Goal: Transaction & Acquisition: Obtain resource

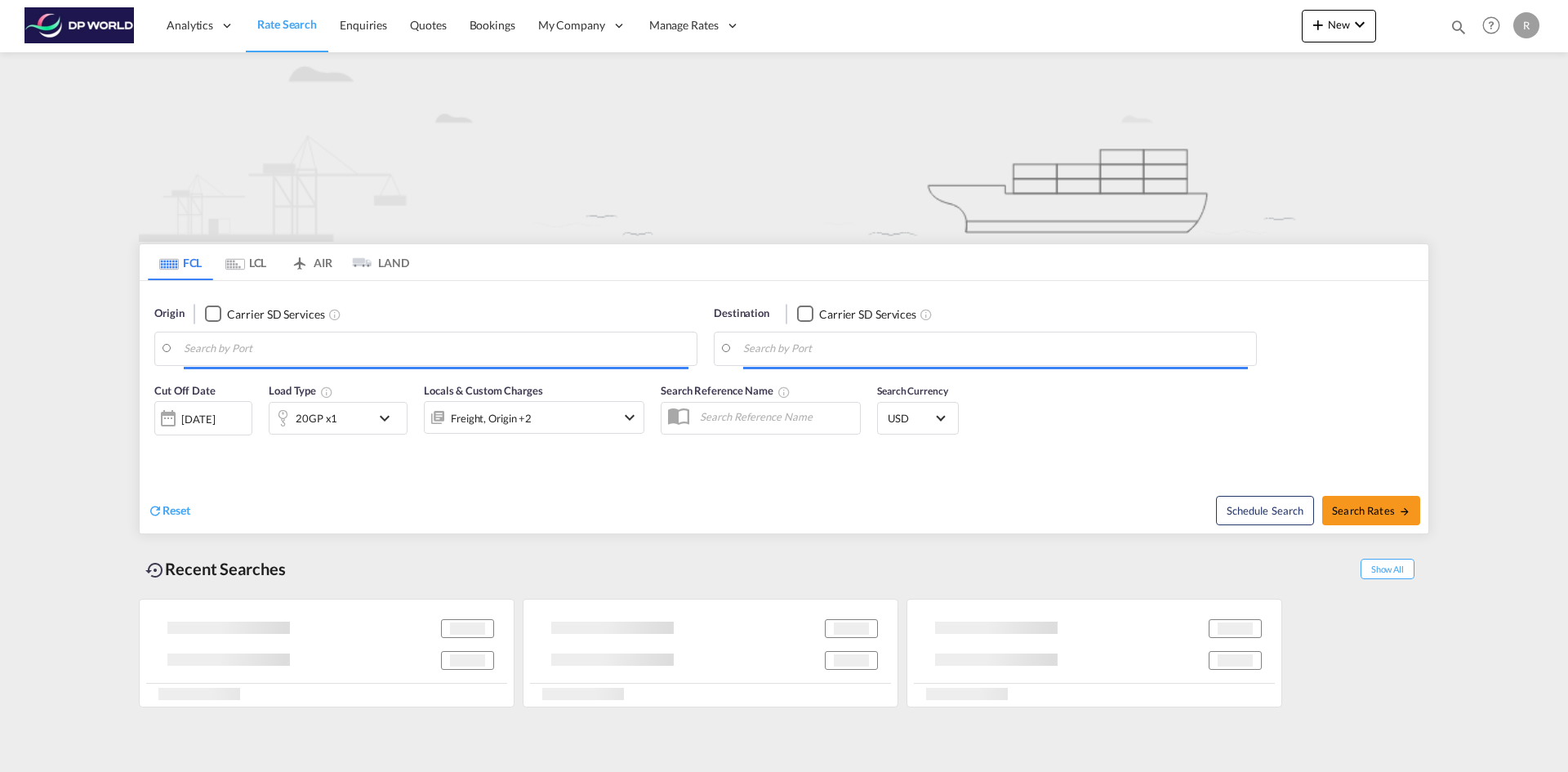
click at [280, 347] on input "Search by Port" at bounding box center [436, 348] width 504 height 24
type input "Houston, TX, USHOU"
type input "Rotterdam, NLRTM"
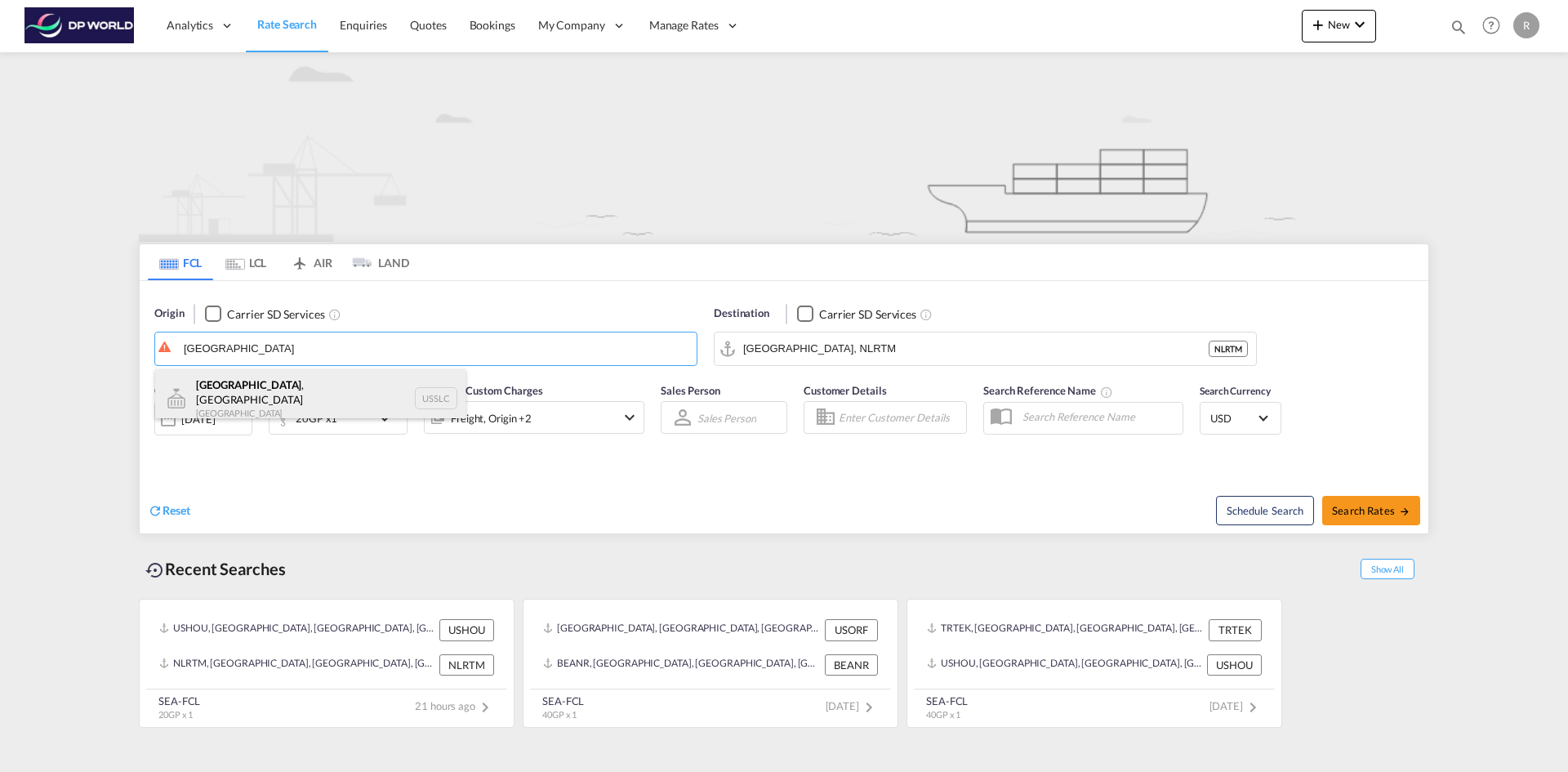
click at [240, 391] on div "Salt Lake City , UT United States USSLC" at bounding box center [311, 399] width 311 height 59
type input "[GEOGRAPHIC_DATA], [GEOGRAPHIC_DATA], USSLC"
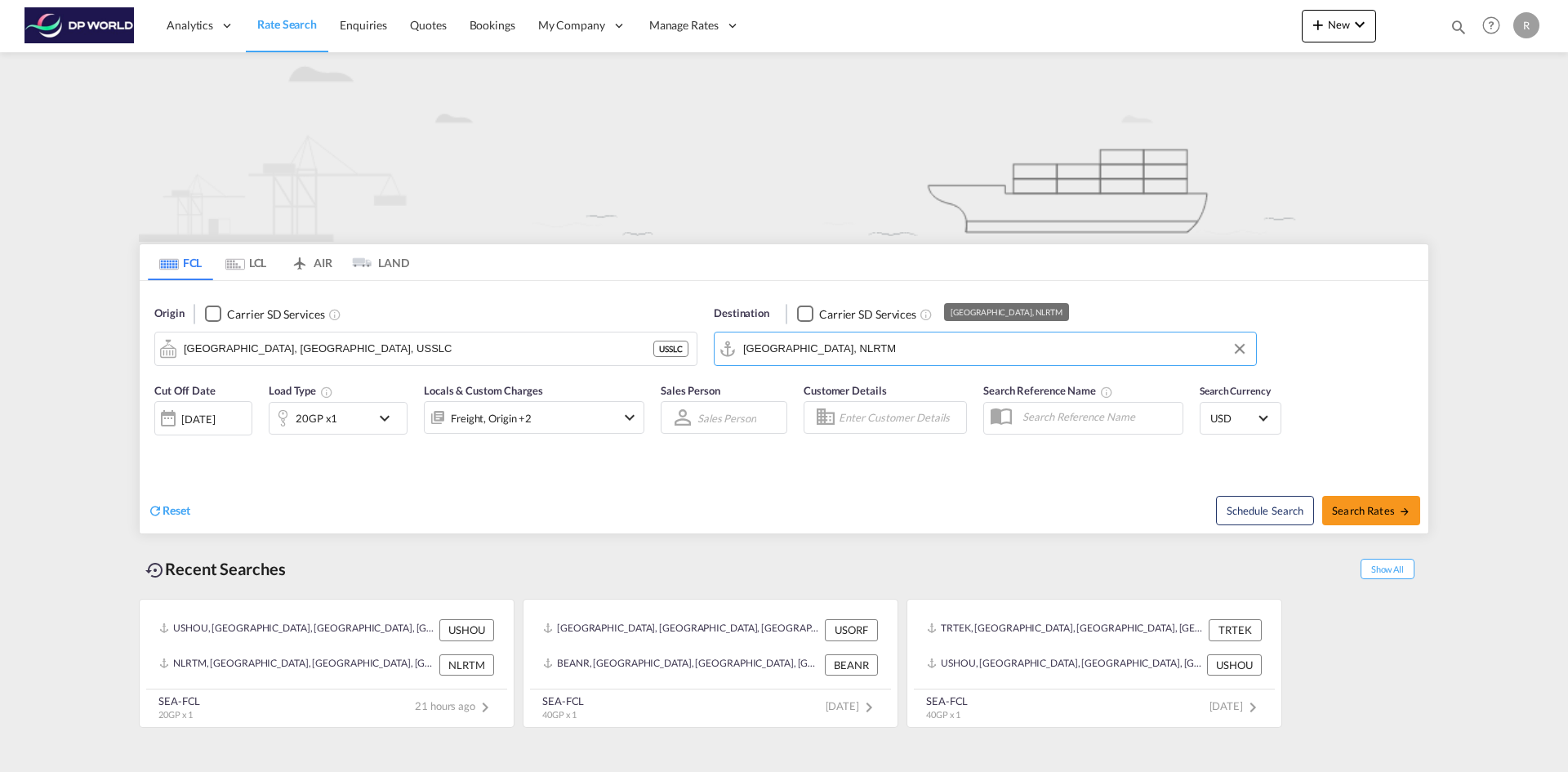
click at [847, 351] on input "Rotterdam, NLRTM" at bounding box center [995, 348] width 504 height 24
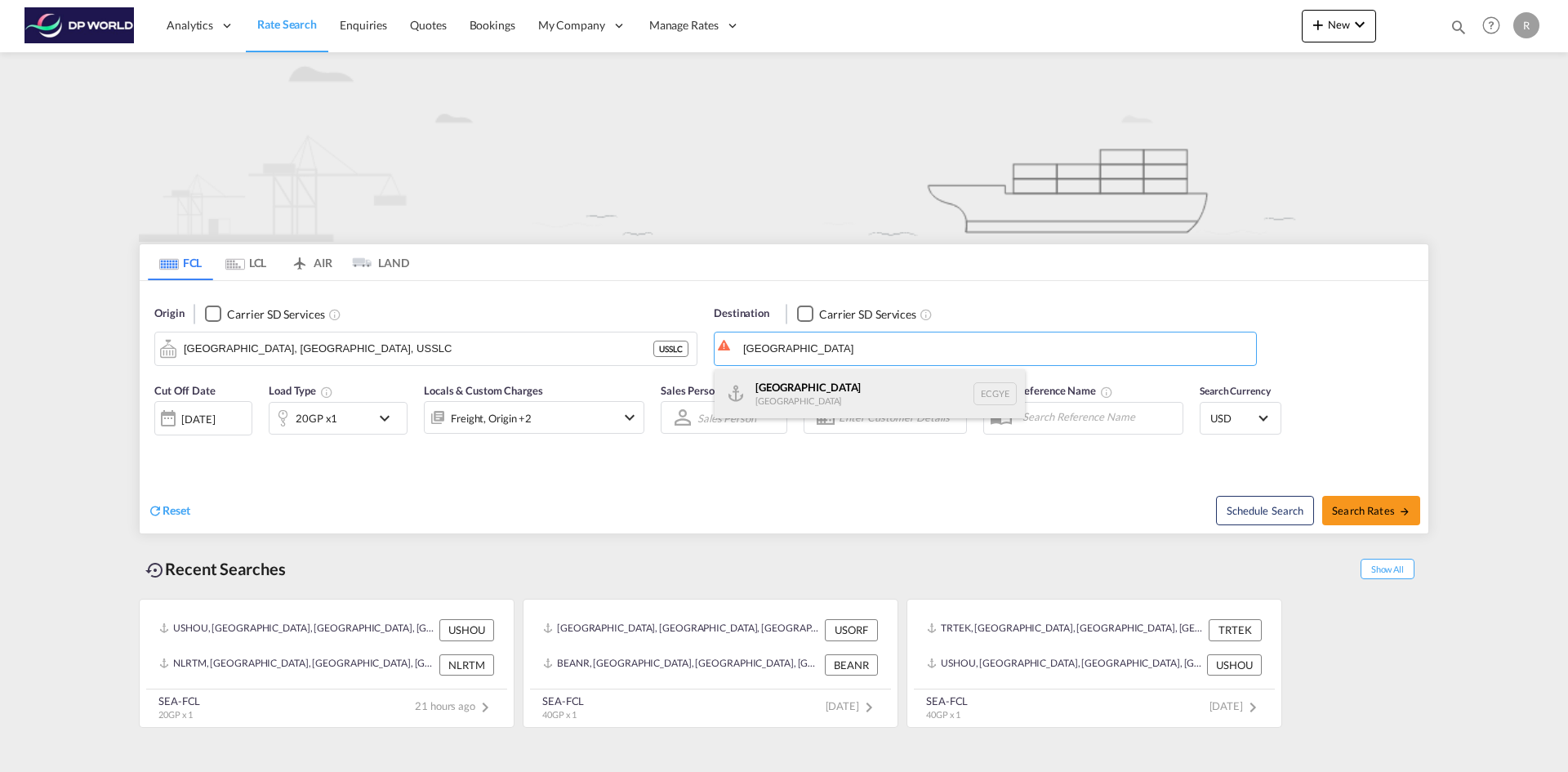
click at [833, 387] on div "Guayaquil Ecuador ECGYE" at bounding box center [870, 393] width 311 height 49
type input "[GEOGRAPHIC_DATA], ECGYE"
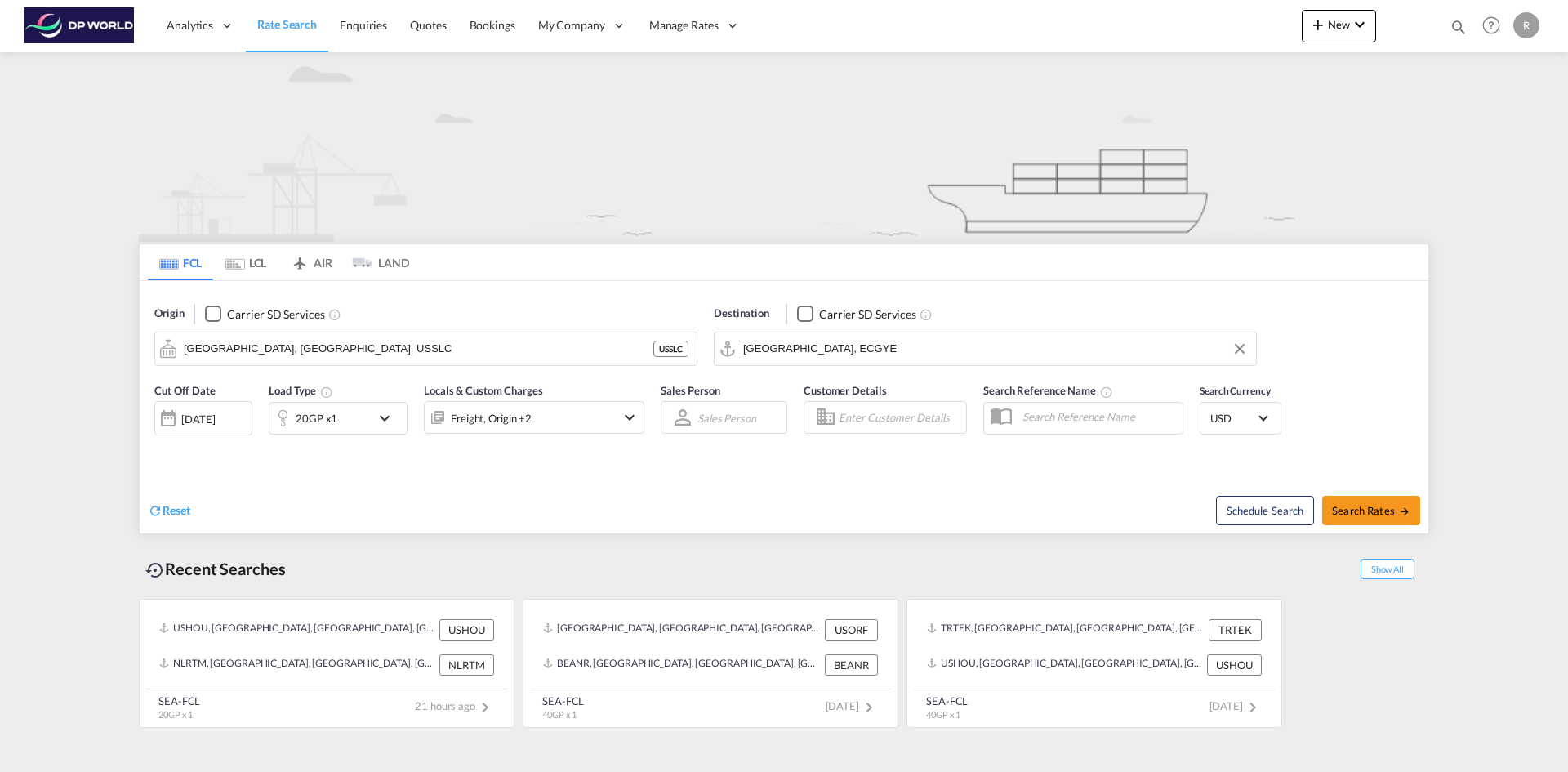
click at [348, 411] on div "20GP x1" at bounding box center [320, 418] width 101 height 32
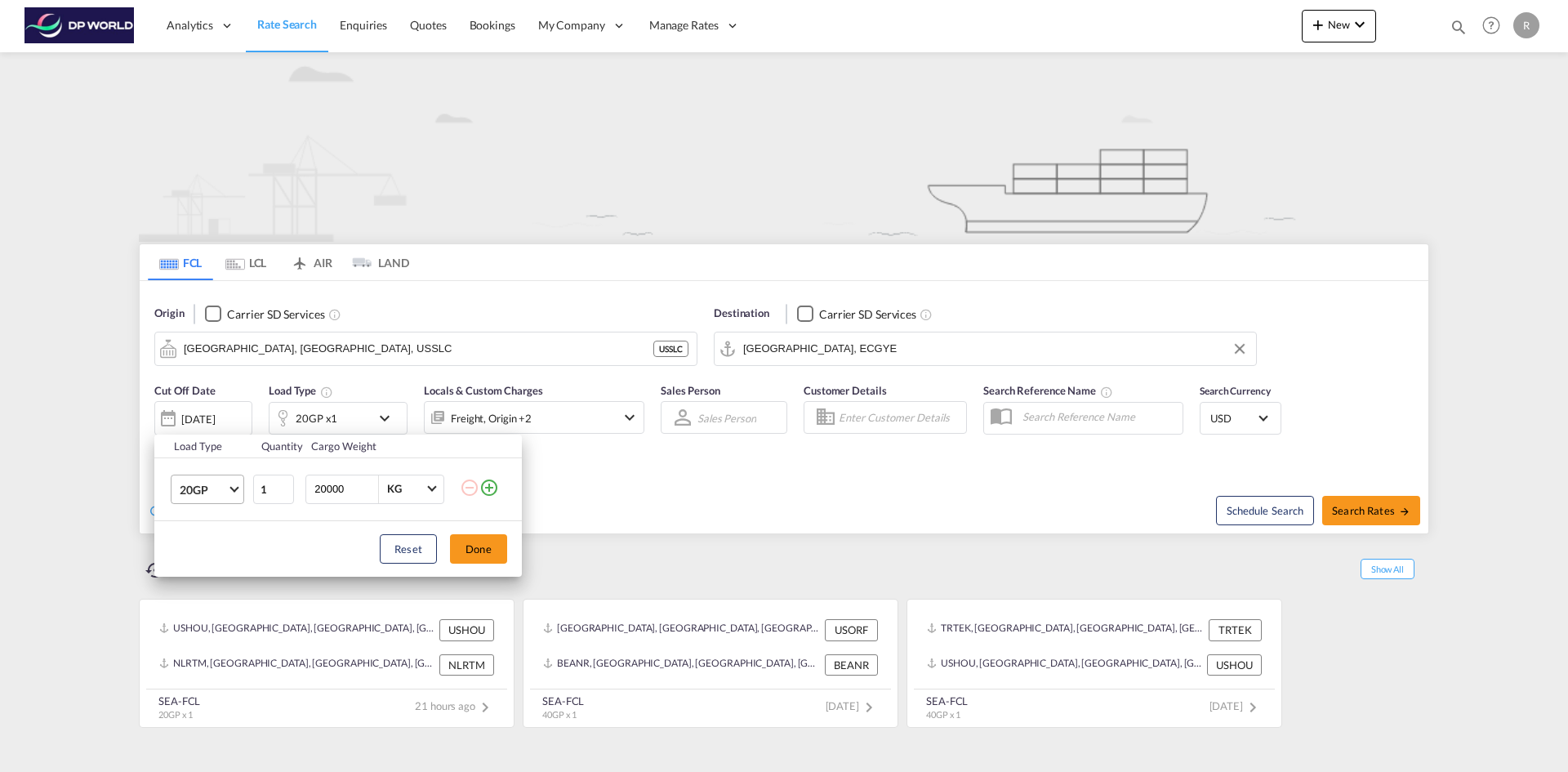
click at [233, 487] on span "Choose: \a20GP" at bounding box center [234, 487] width 9 height 9
click at [206, 566] on div "40HC" at bounding box center [195, 567] width 31 height 16
click at [479, 553] on button "Done" at bounding box center [478, 548] width 57 height 30
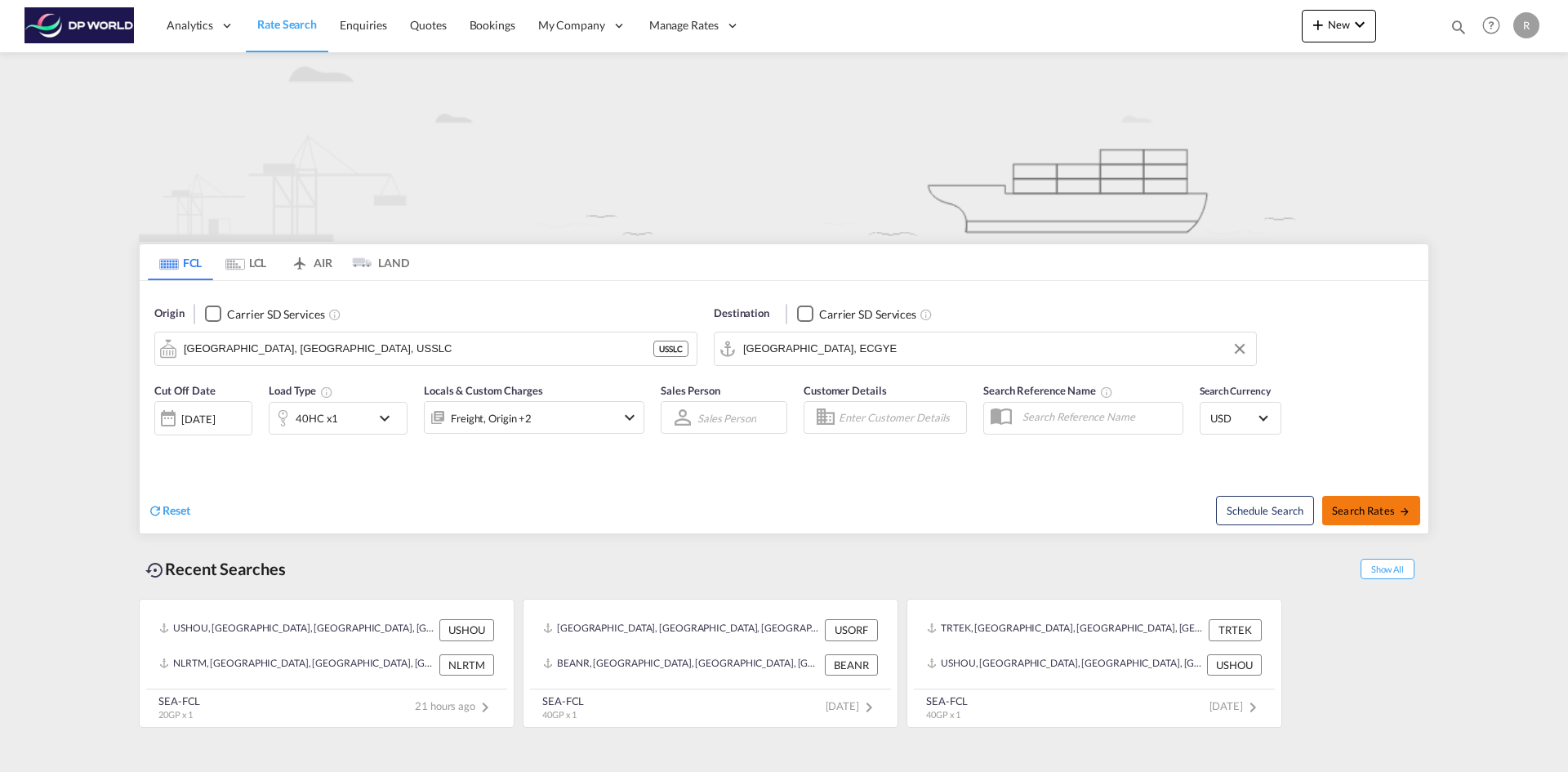
click at [1367, 503] on button "Search Rates" at bounding box center [1371, 510] width 98 height 30
type input "USSLC to ECGYE / 14 Oct 2025"
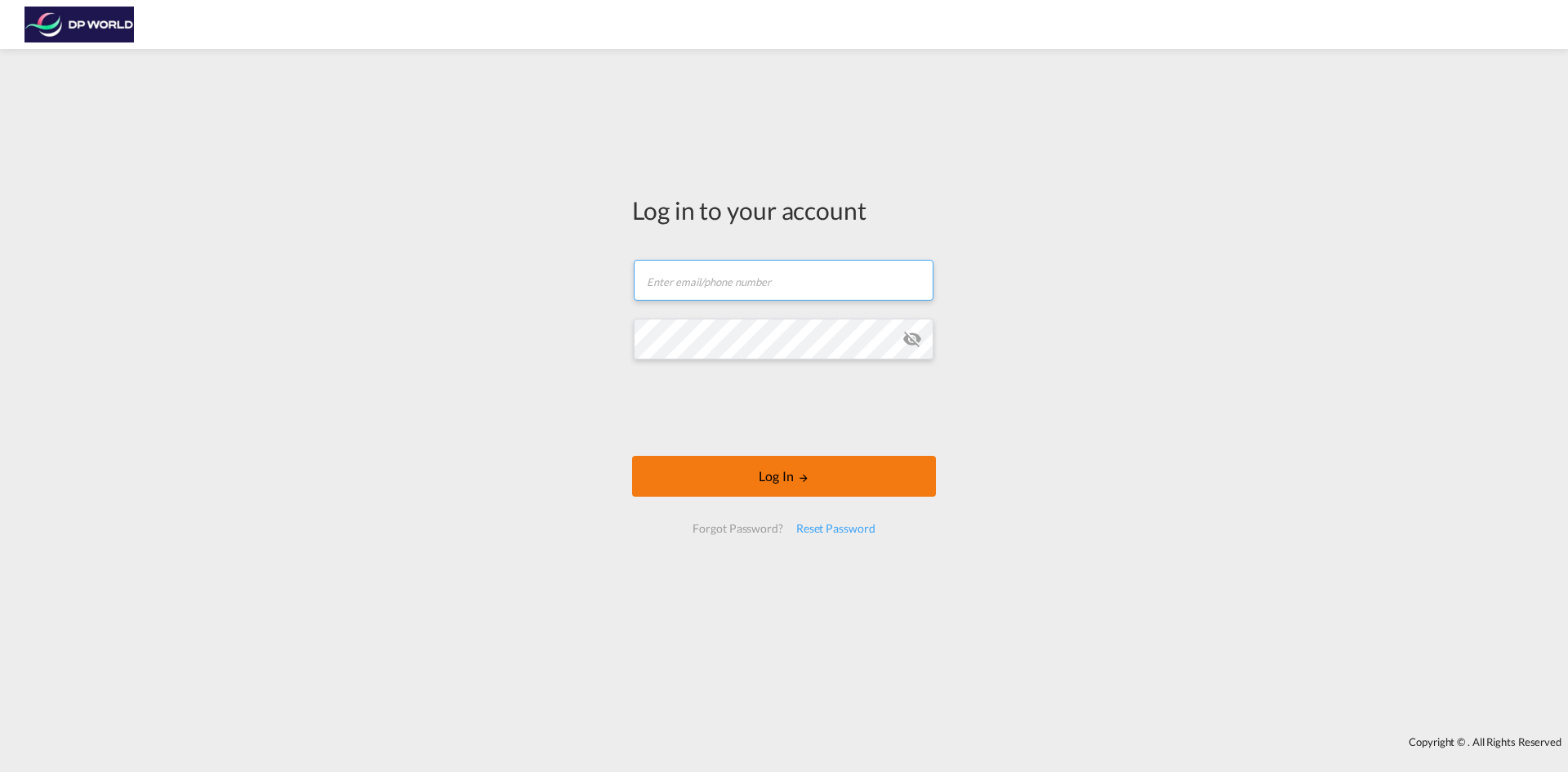
type input "[PERSON_NAME][EMAIL_ADDRESS][PERSON_NAME][DOMAIN_NAME]"
click at [791, 494] on button "Log In" at bounding box center [784, 477] width 304 height 41
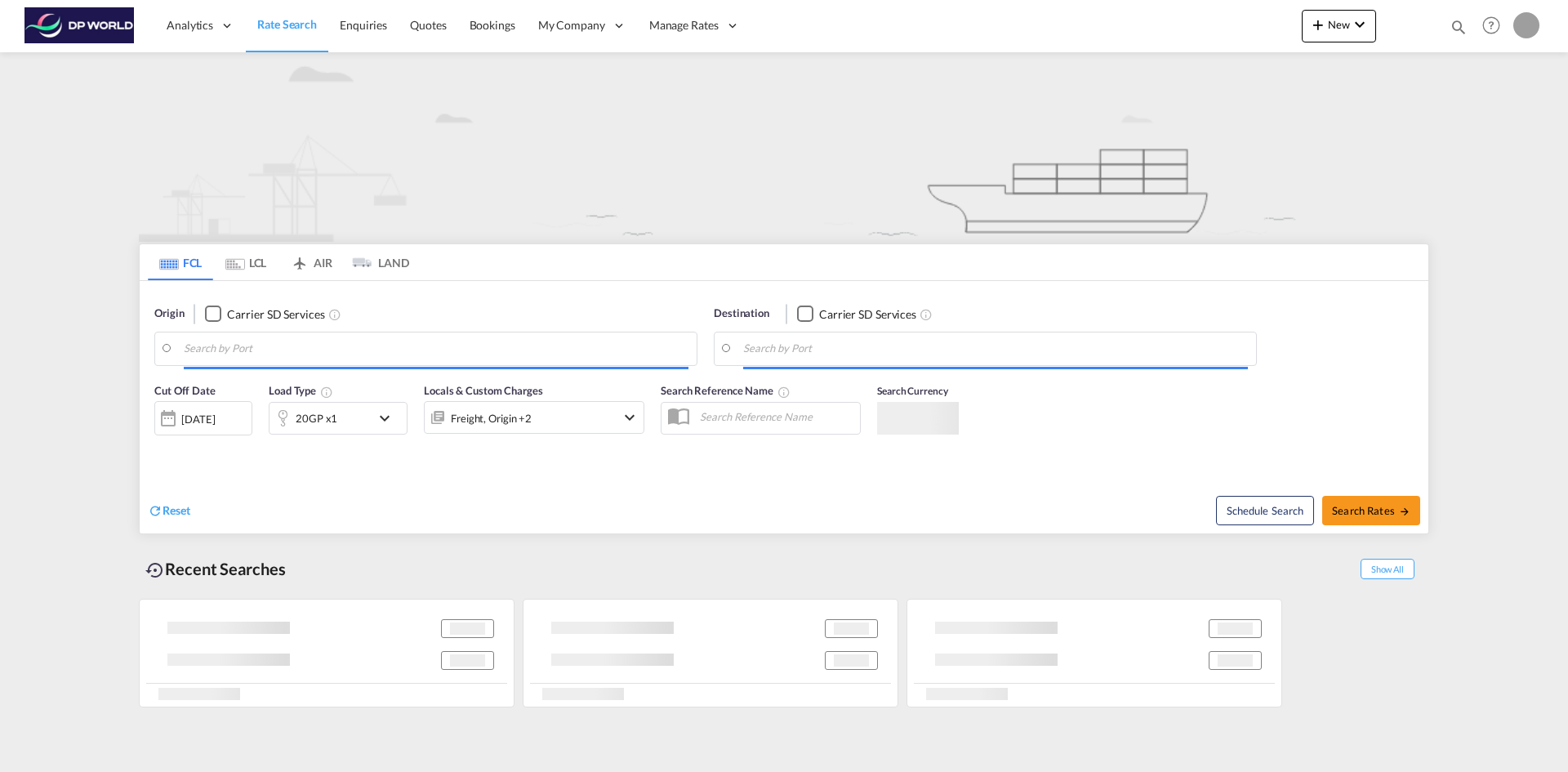
type input "[GEOGRAPHIC_DATA], [GEOGRAPHIC_DATA], USSLC"
type input "[GEOGRAPHIC_DATA], ECGYE"
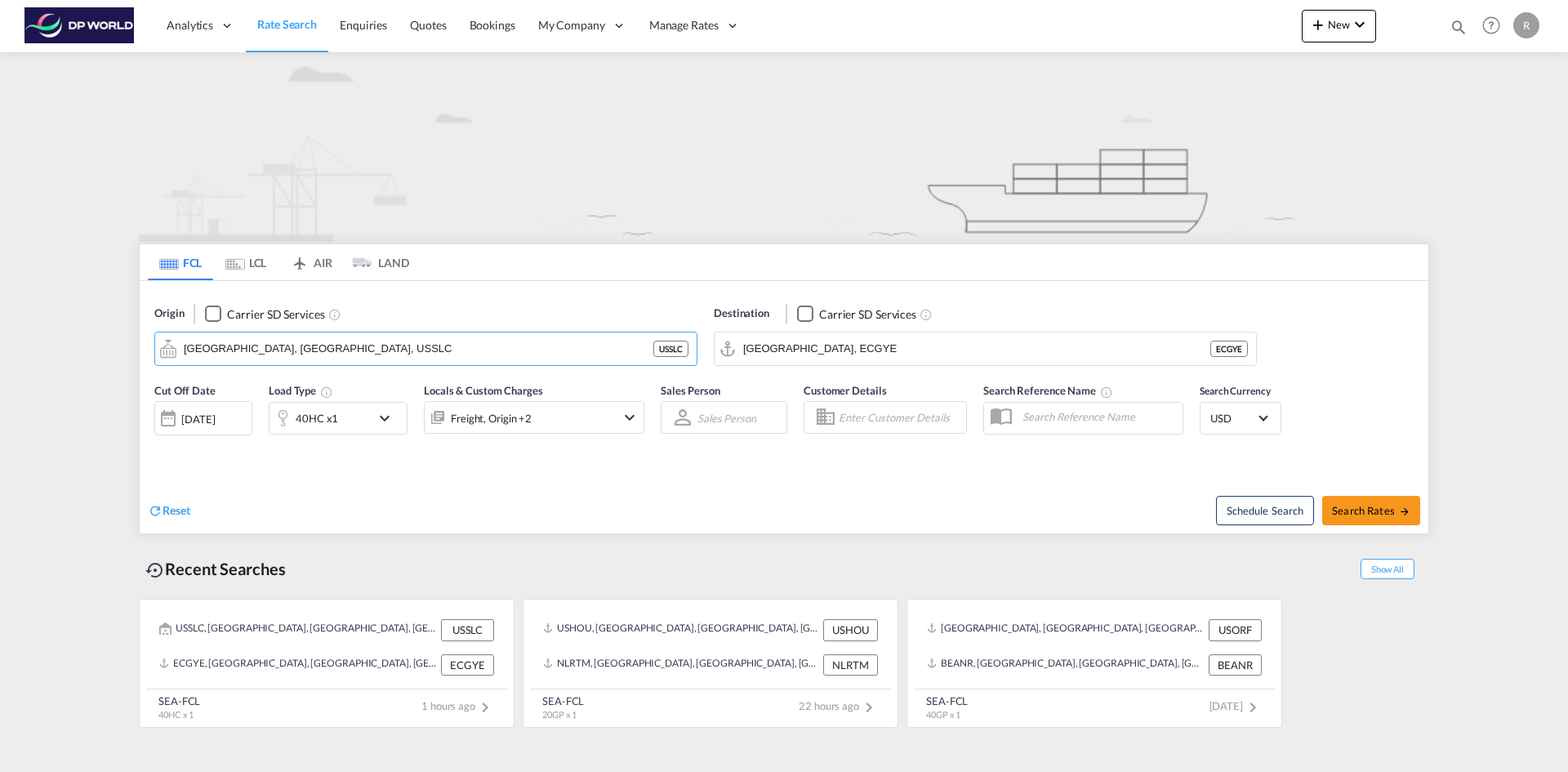
drag, startPoint x: 339, startPoint y: 338, endPoint x: -31, endPoint y: 320, distance: 370.4
click at [0, 320] on html "Analytics Reports Dashboard Rate Search Enquiries Quotes" at bounding box center [784, 386] width 1568 height 772
click at [329, 351] on input "[GEOGRAPHIC_DATA], [GEOGRAPHIC_DATA], USSLC" at bounding box center [436, 348] width 504 height 24
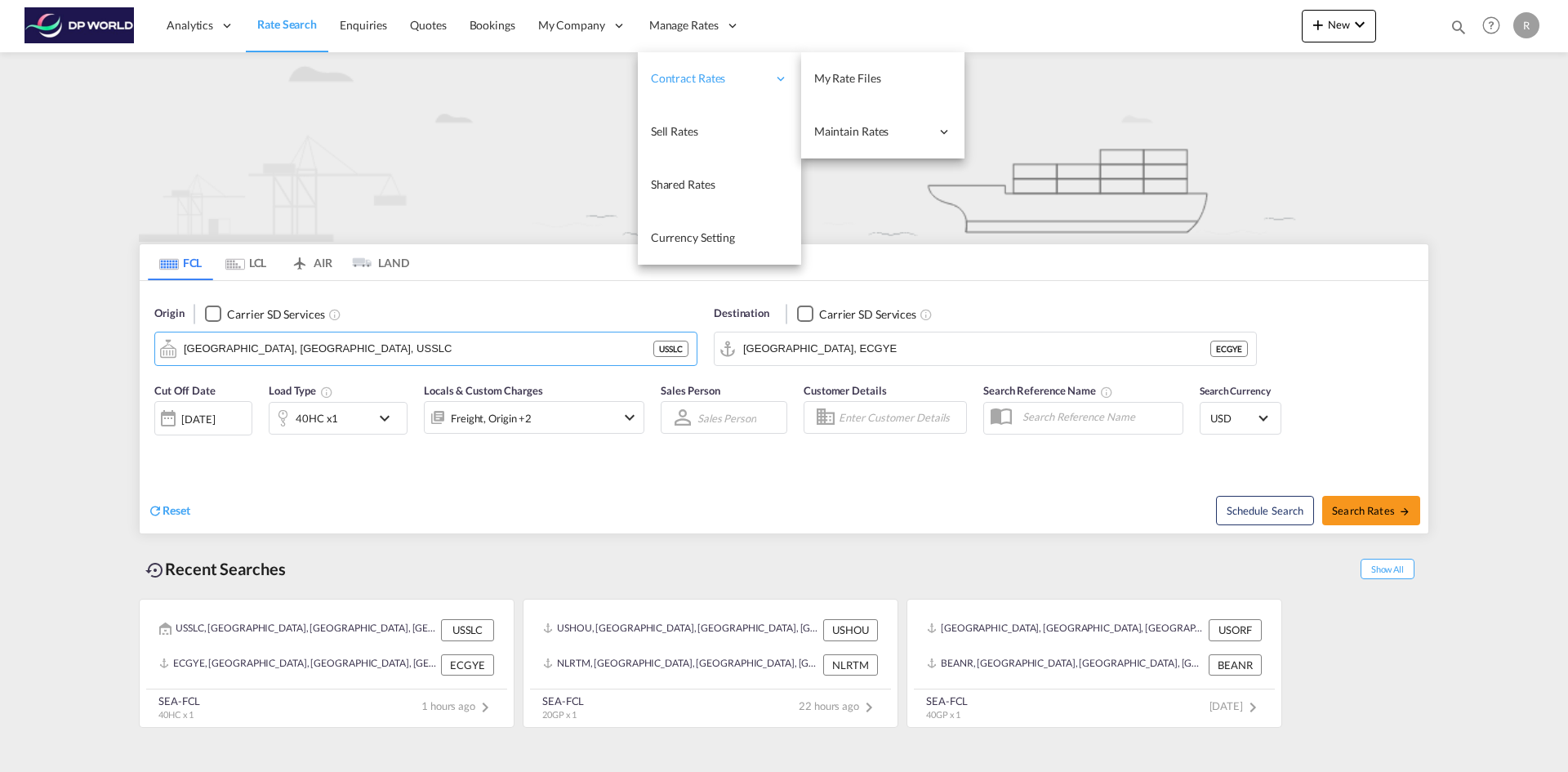
click at [754, 77] on span "Contract Rates" at bounding box center [708, 78] width 116 height 16
click at [830, 75] on span "My Rate Files" at bounding box center [847, 77] width 67 height 13
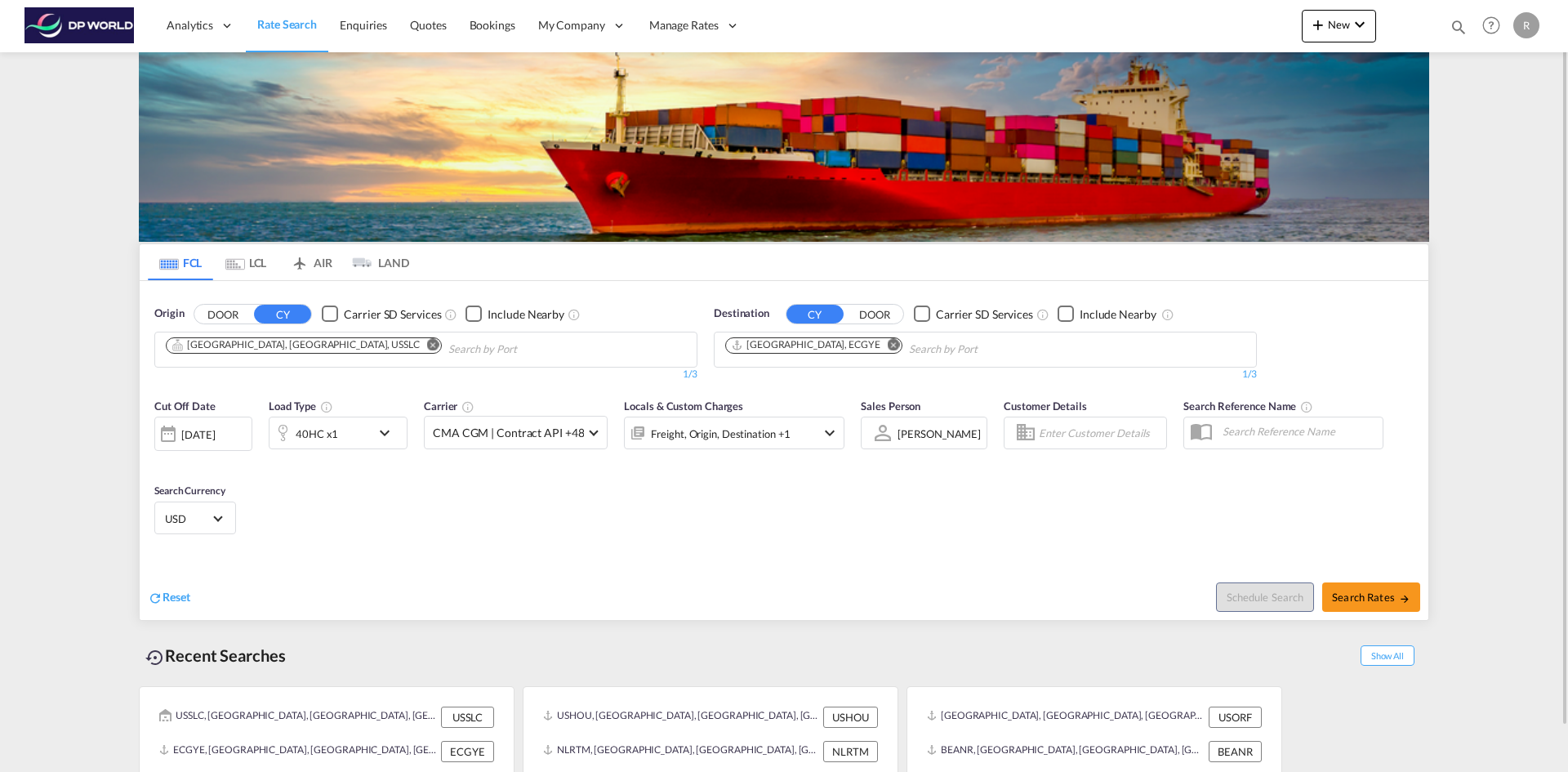
click at [427, 343] on md-icon "Remove" at bounding box center [434, 345] width 13 height 13
click at [299, 347] on input "Chips input." at bounding box center [243, 349] width 155 height 26
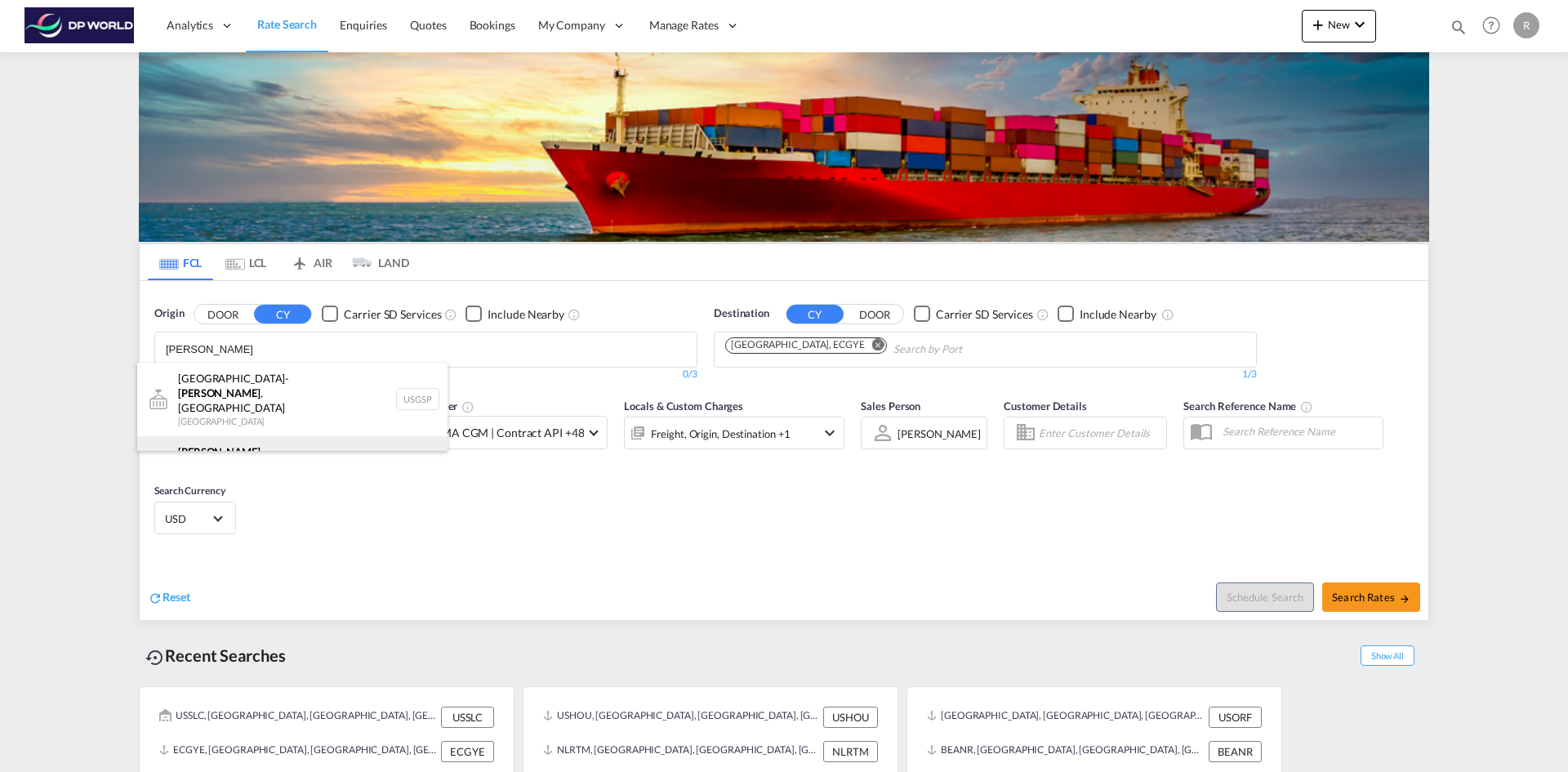
type input "greer"
click at [239, 436] on div "Greer , SC United States USGXX" at bounding box center [293, 466] width 311 height 59
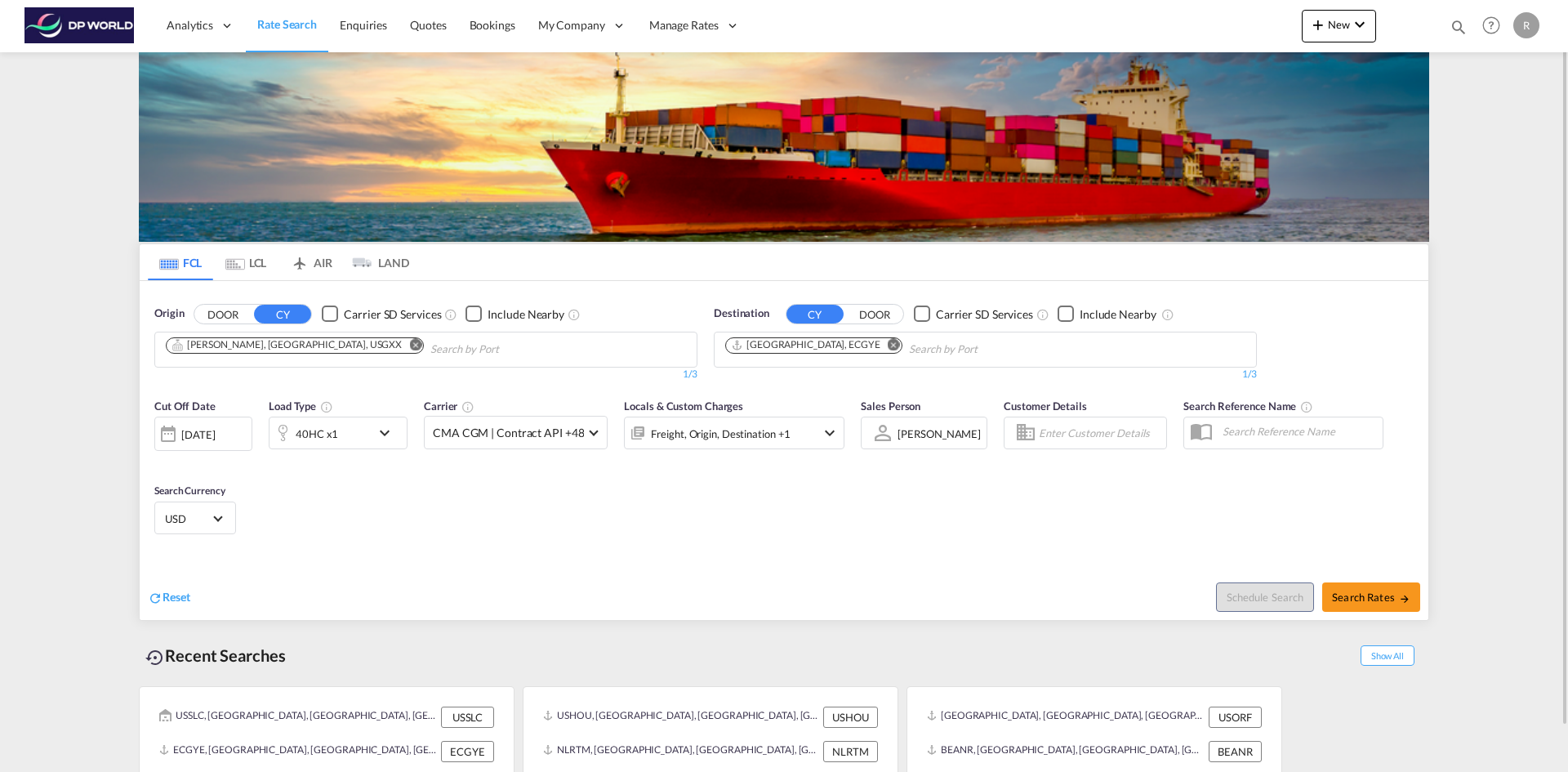
click at [888, 345] on md-icon "Remove" at bounding box center [894, 345] width 13 height 13
click at [839, 345] on input "Chips input." at bounding box center [802, 349] width 155 height 26
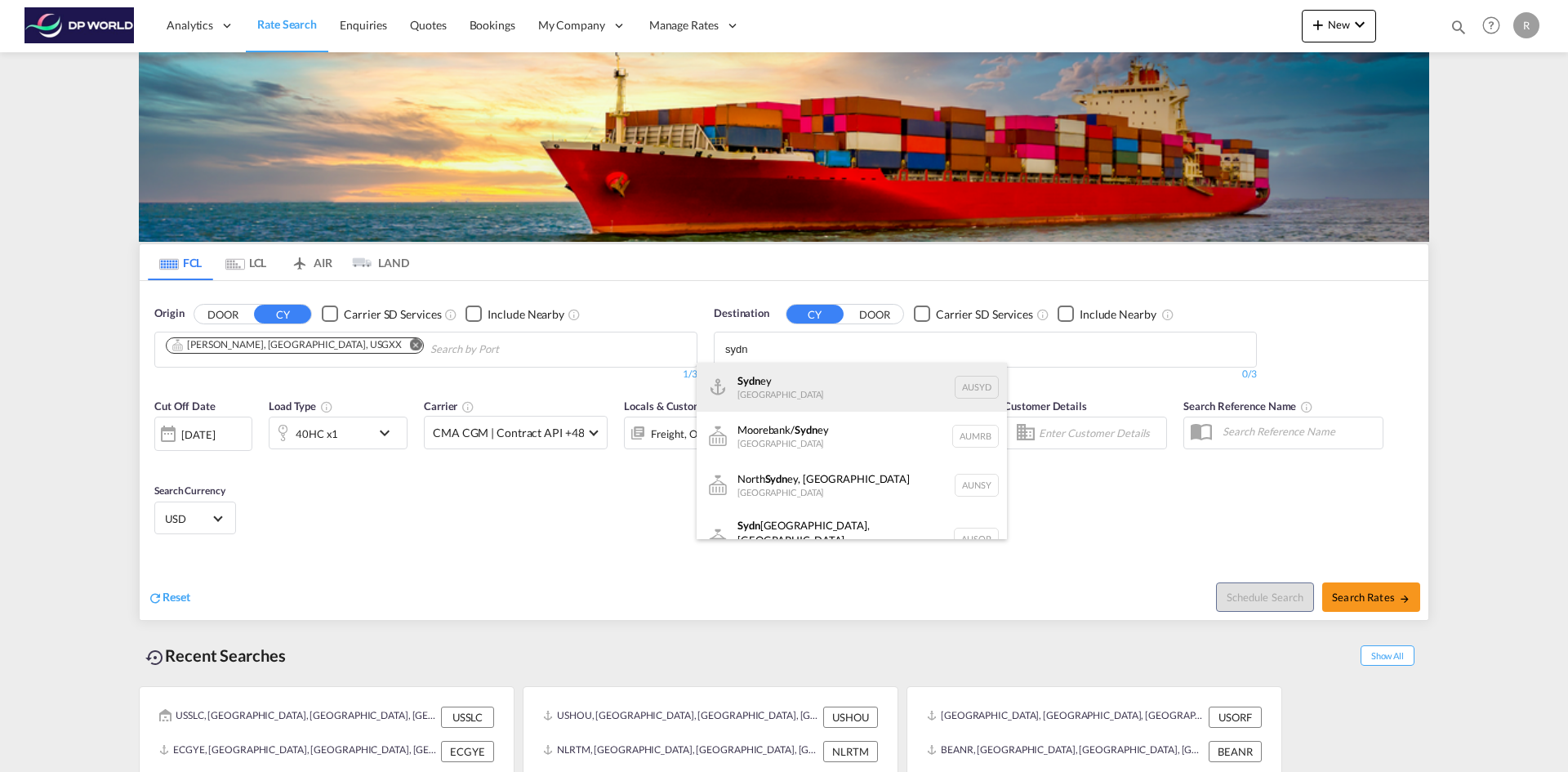
type input "sydn"
click at [794, 389] on div "Sydn ey Australia AUSYD" at bounding box center [852, 387] width 311 height 49
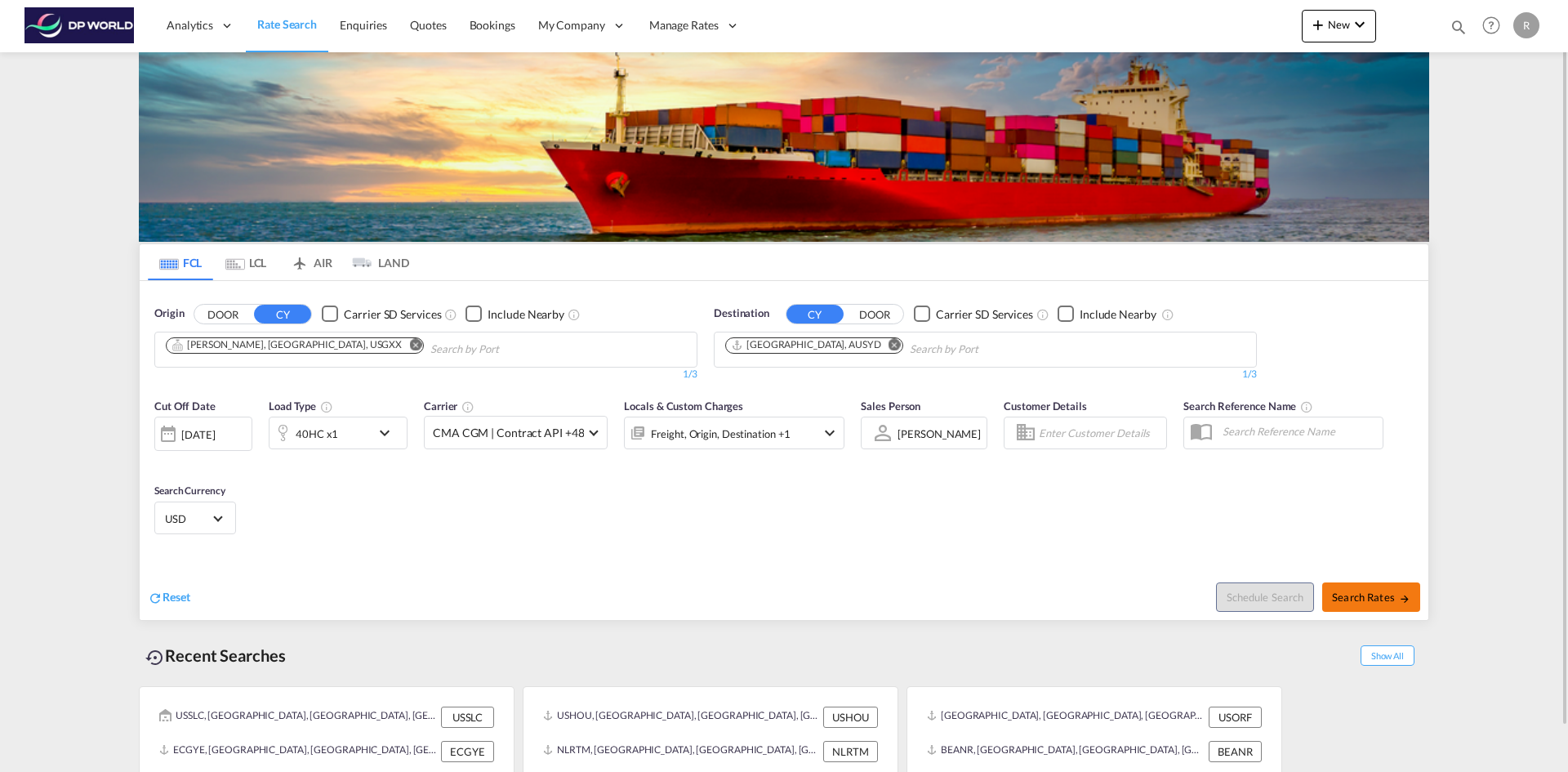
click at [1366, 591] on span "Search Rates" at bounding box center [1371, 597] width 78 height 13
type input "USGXX to AUSYD / 14 Oct 2025"
